Goal: Information Seeking & Learning: Learn about a topic

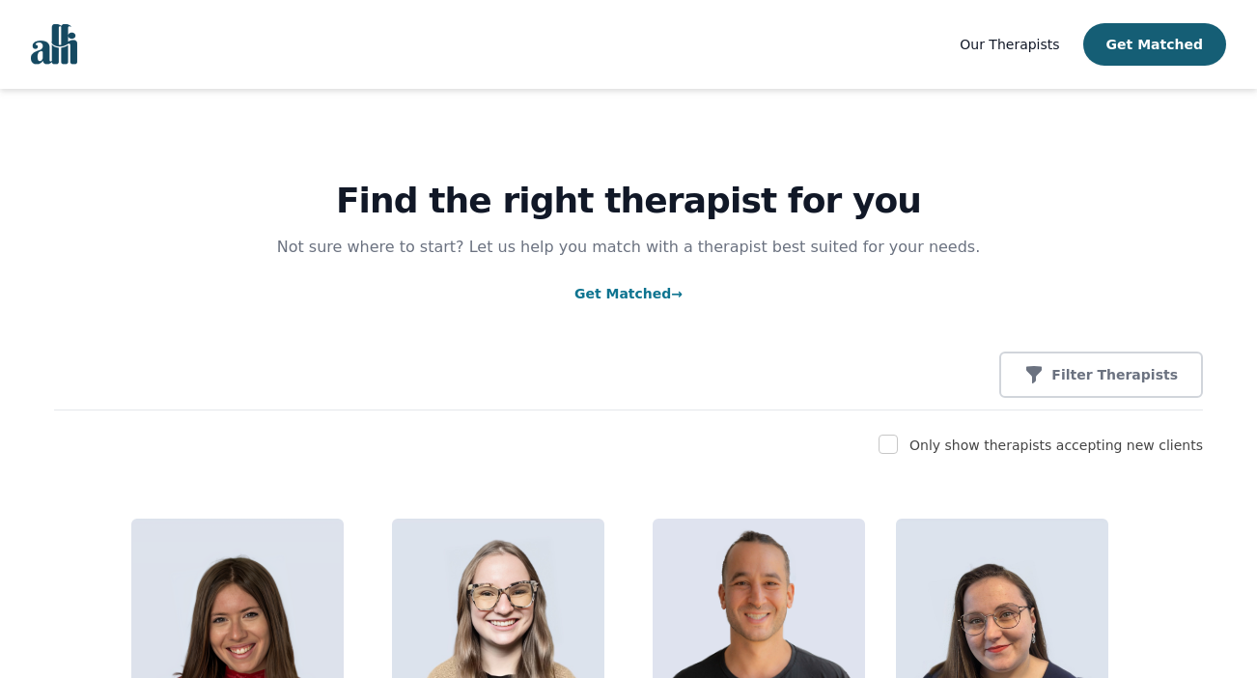
click at [972, 192] on h1 "Find the right therapist for you" at bounding box center [628, 200] width 1149 height 39
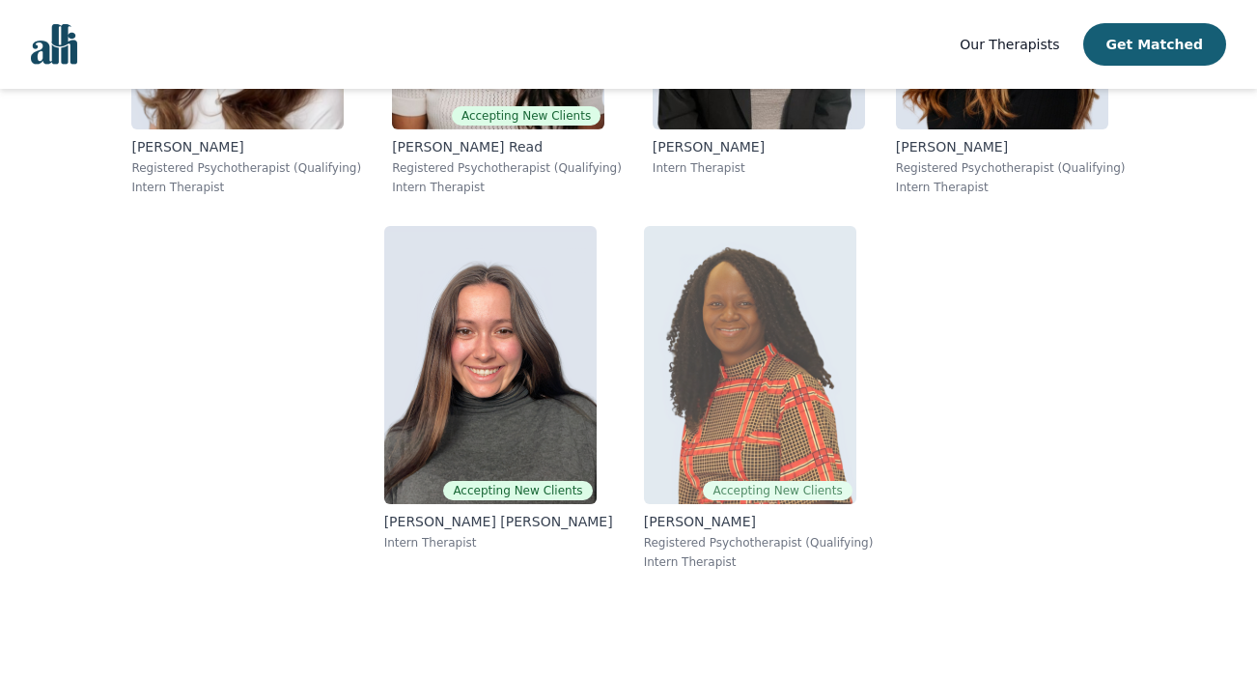
click at [779, 338] on img at bounding box center [750, 365] width 212 height 278
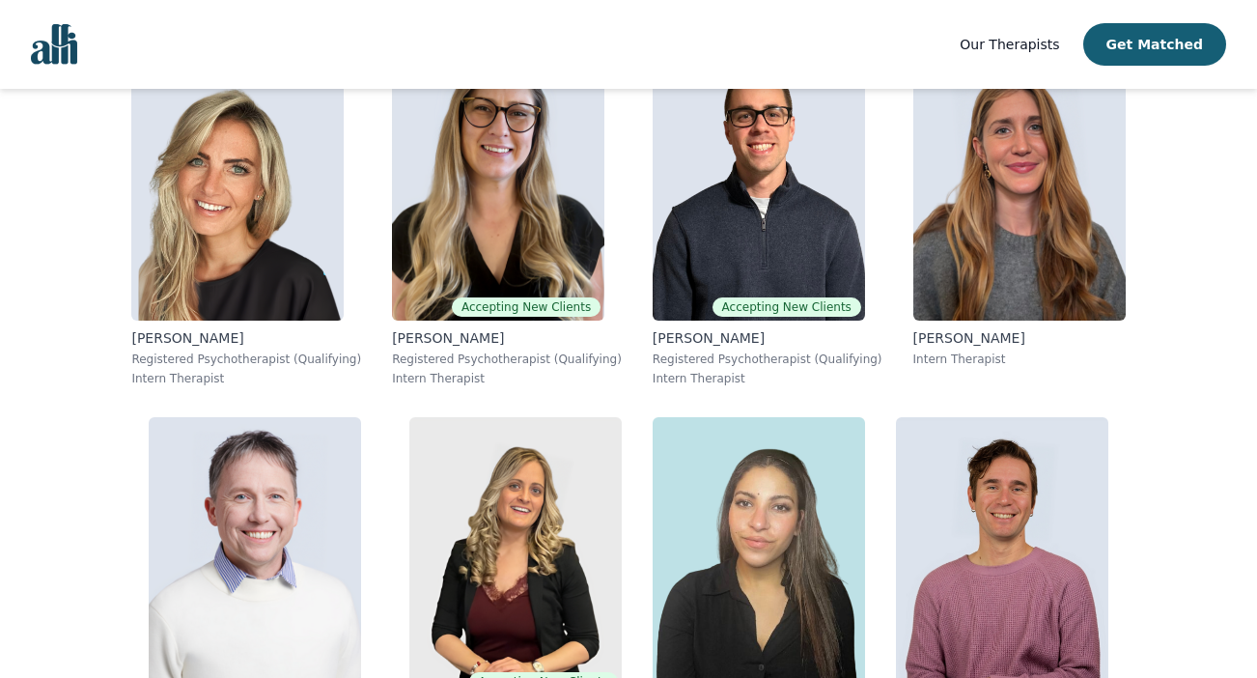
scroll to position [14334, 0]
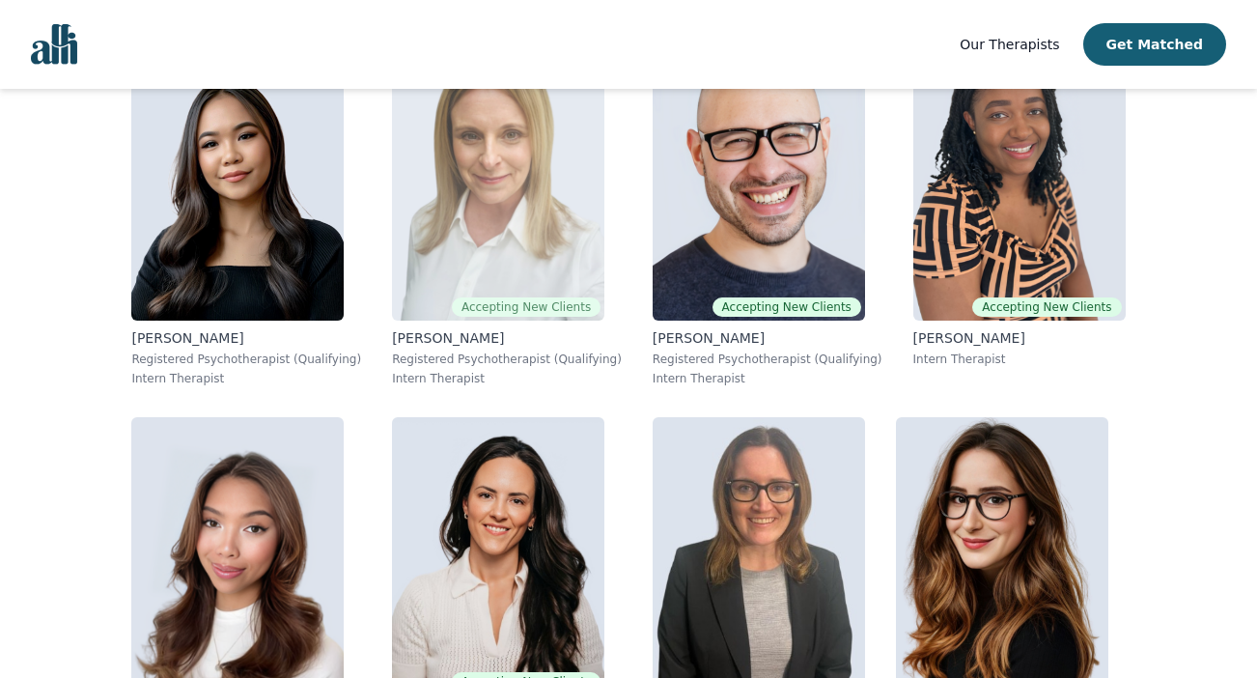
click at [504, 188] on img at bounding box center [498, 181] width 212 height 278
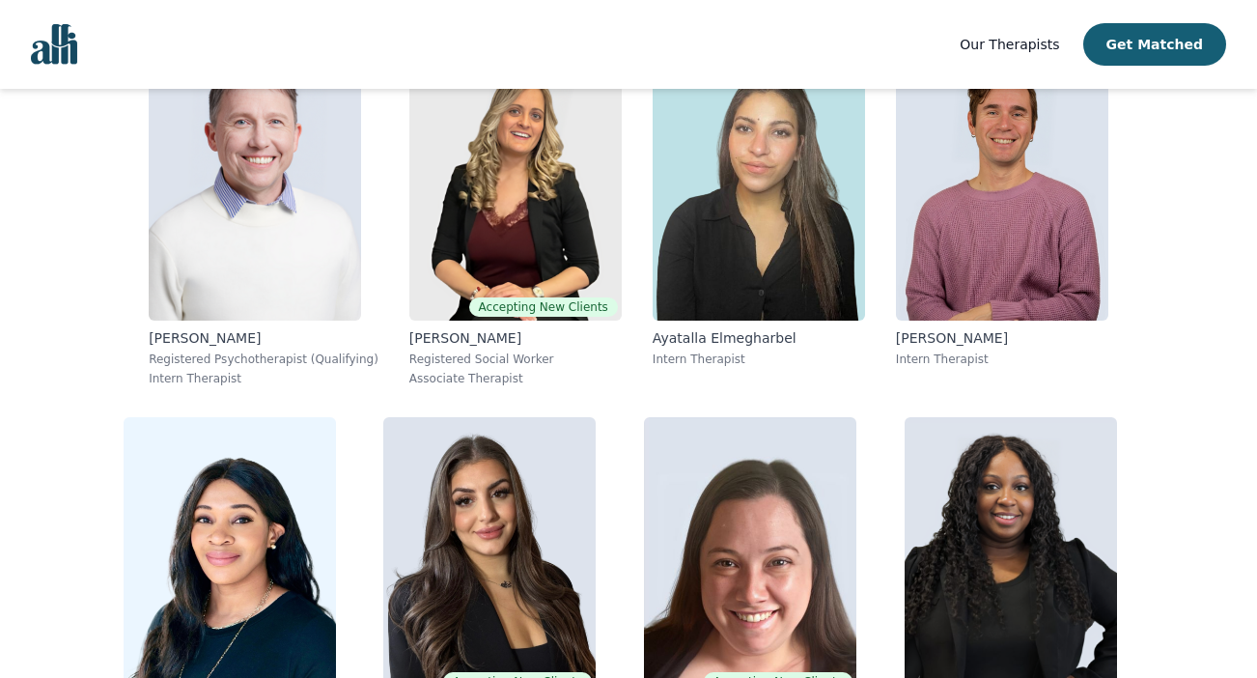
scroll to position [1599, 0]
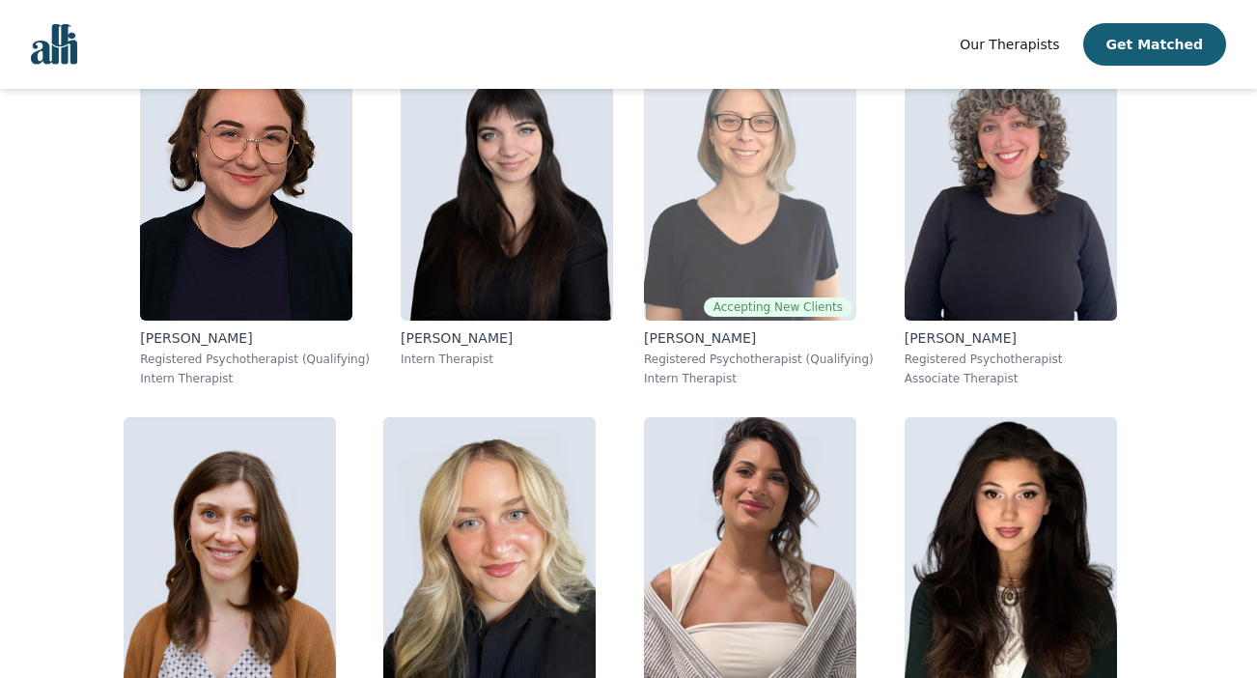
click at [723, 142] on img at bounding box center [750, 181] width 212 height 278
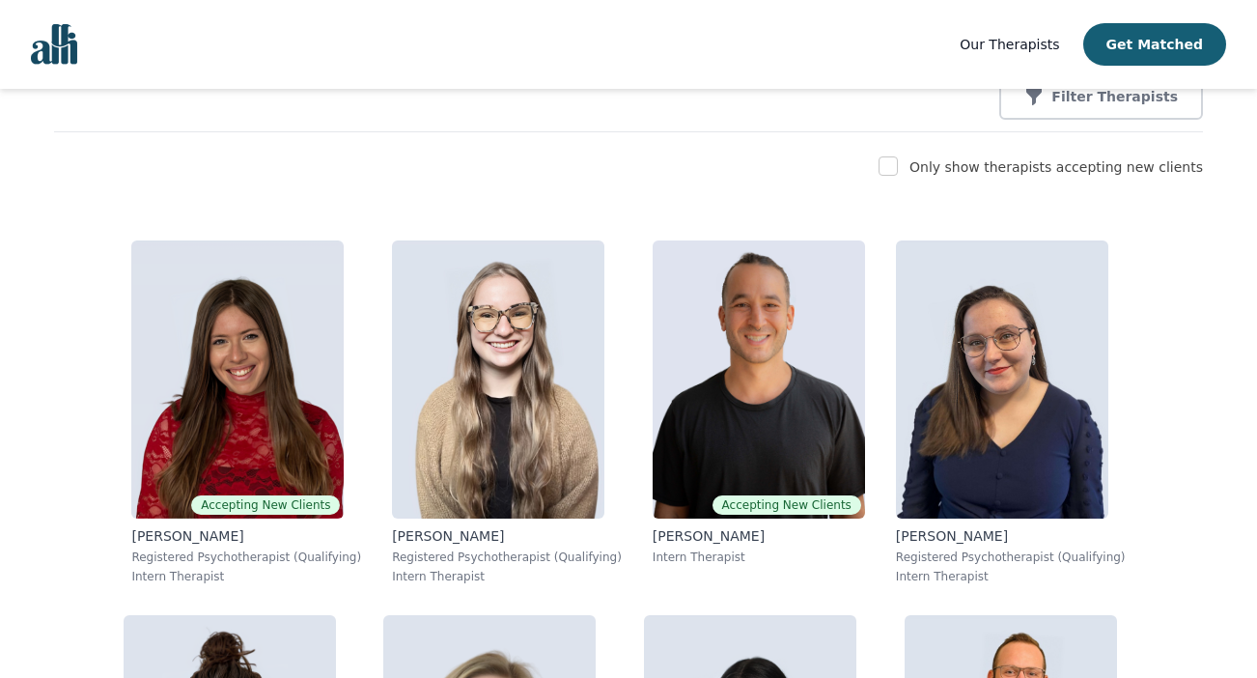
scroll to position [4221, 0]
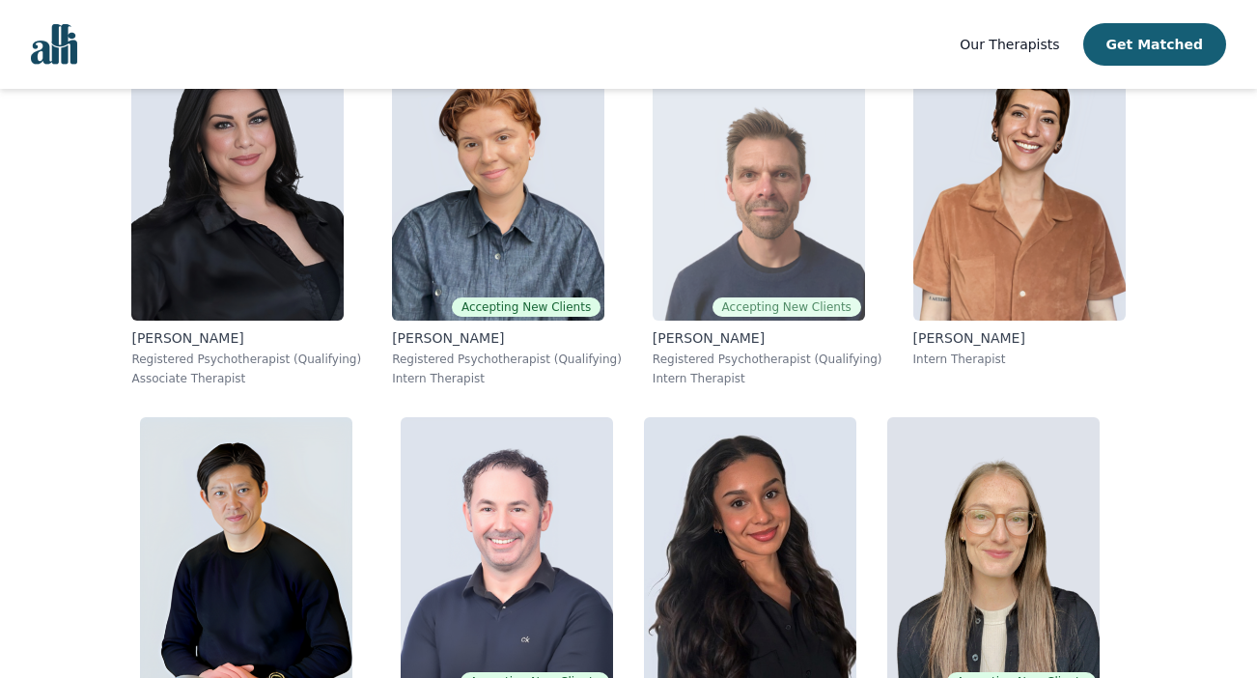
click at [777, 184] on img at bounding box center [759, 181] width 212 height 278
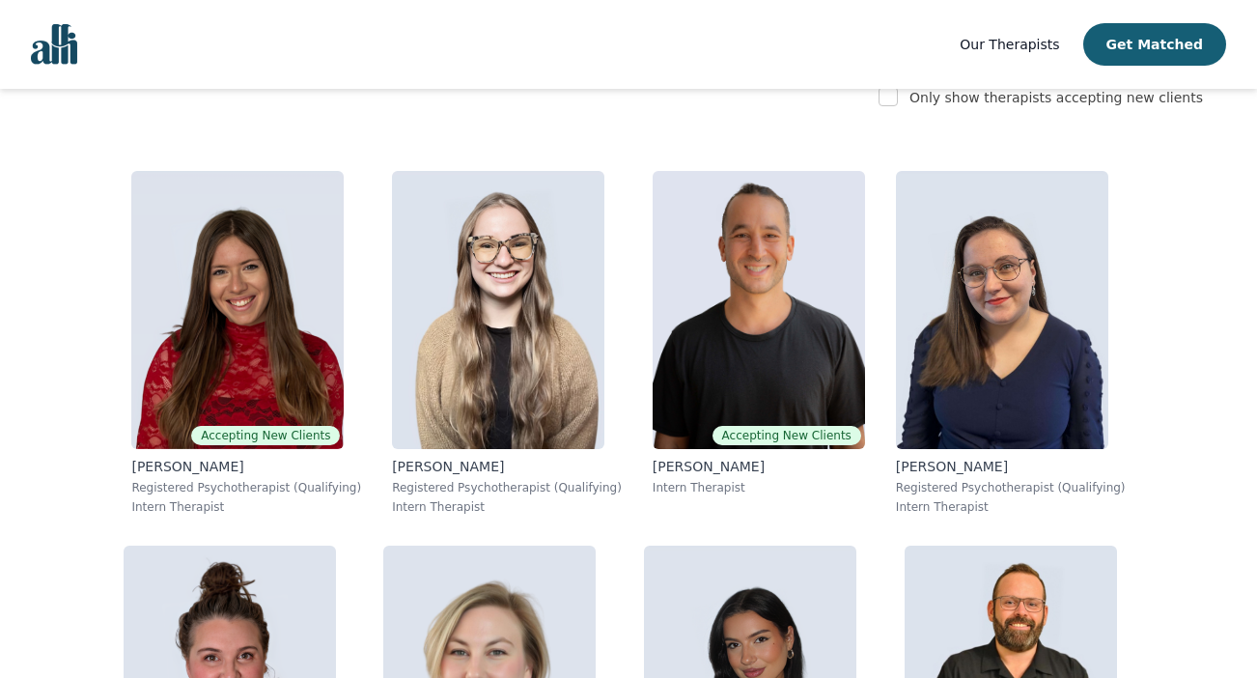
scroll to position [13959, 0]
